Goal: Task Accomplishment & Management: Manage account settings

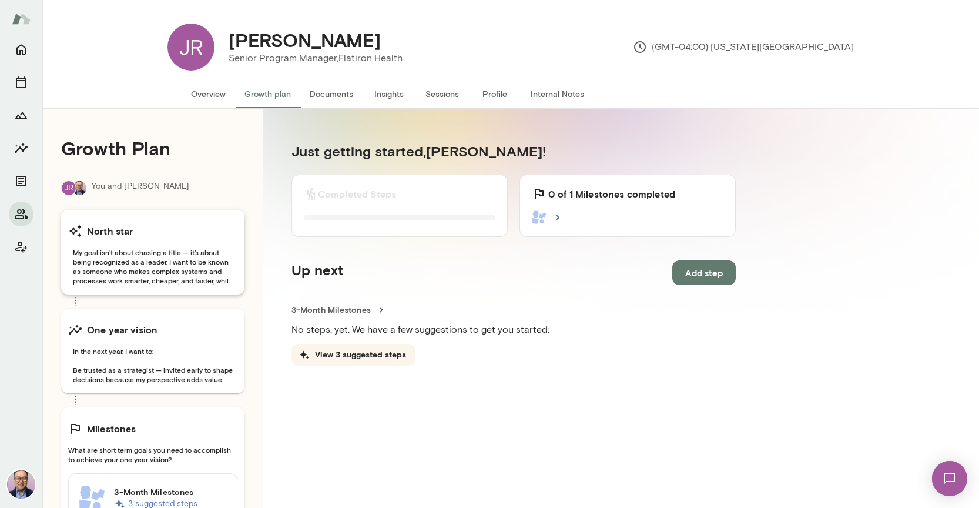
scroll to position [65, 0]
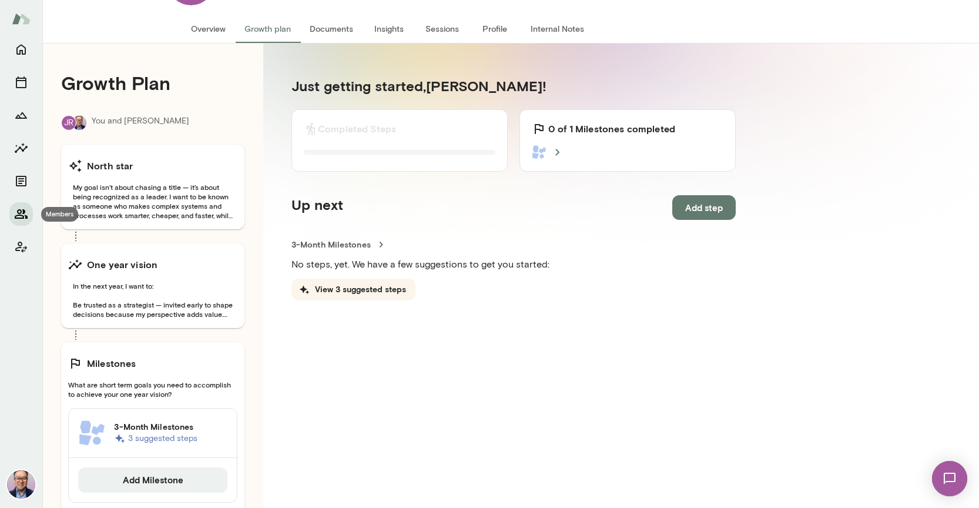
click at [24, 216] on icon "Members" at bounding box center [21, 214] width 14 height 14
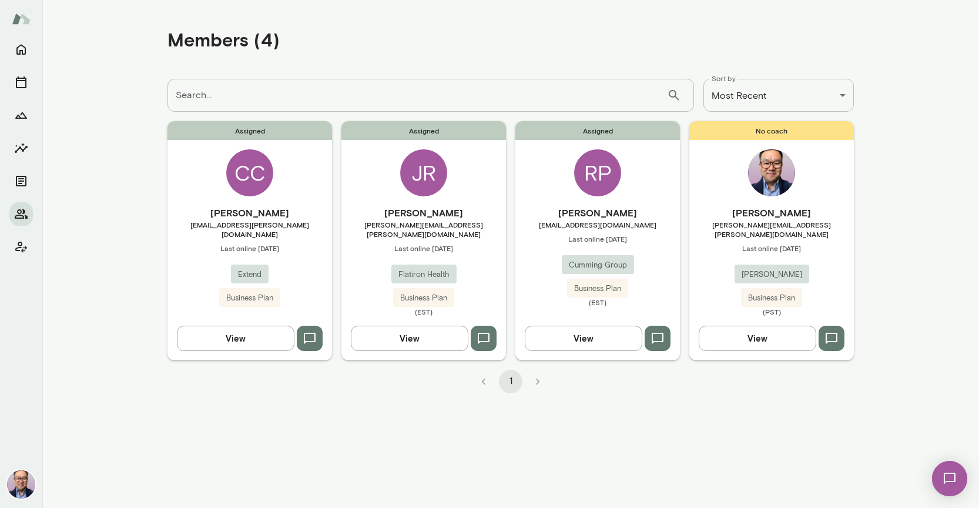
click at [578, 236] on span "Last online September 24" at bounding box center [597, 238] width 164 height 9
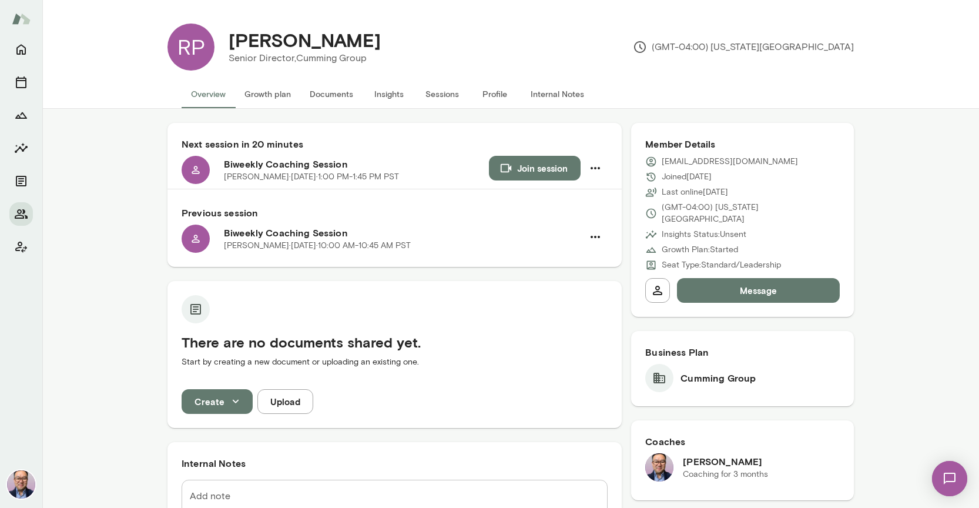
click at [257, 89] on button "Growth plan" at bounding box center [267, 94] width 65 height 28
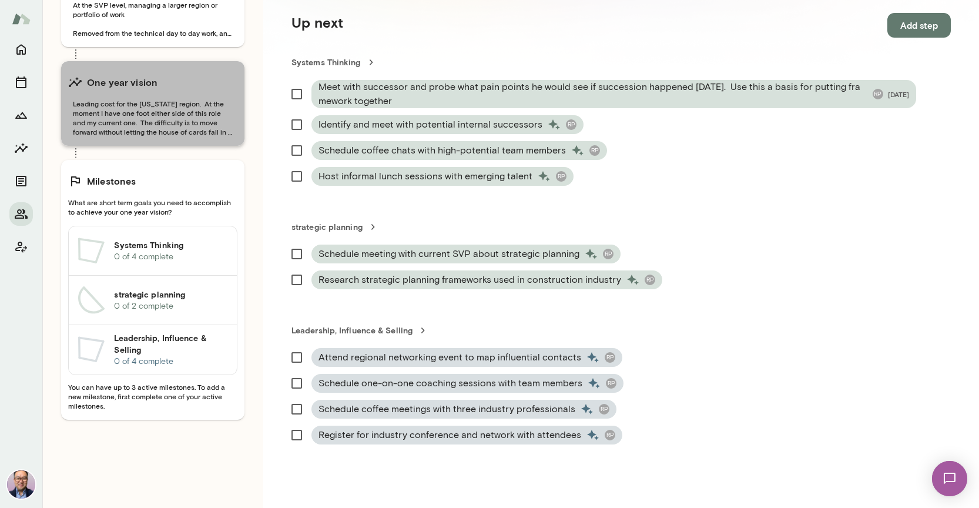
click at [130, 126] on span "Leading cost for the New York region. At the moment I have one foot either side…" at bounding box center [152, 118] width 169 height 38
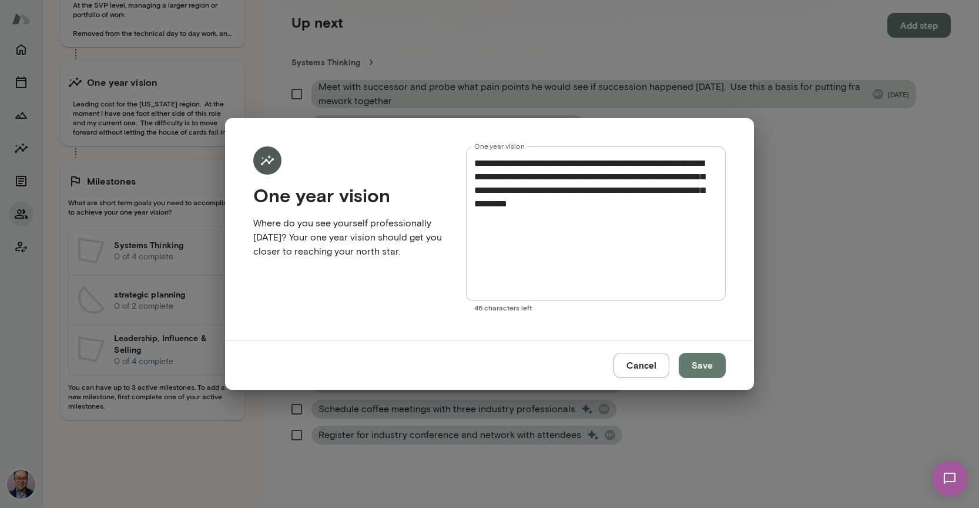
click at [630, 364] on button "Cancel" at bounding box center [641, 364] width 56 height 25
